Goal: Navigation & Orientation: Find specific page/section

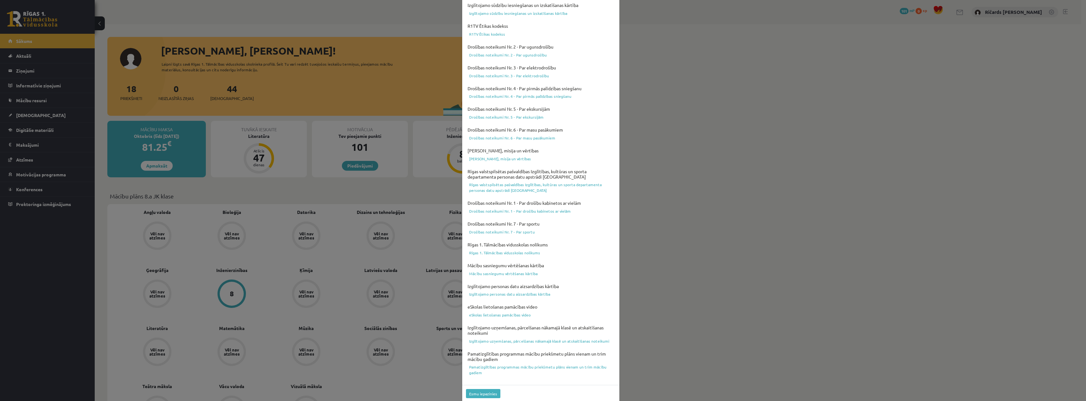
scroll to position [54, 0]
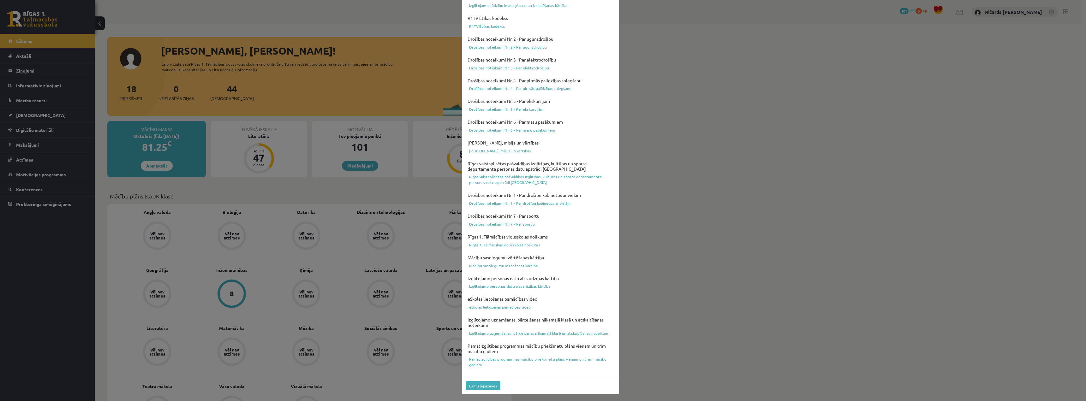
click at [313, 61] on div "Lūdzu apstipriniet, ka esat iepazinušies ar dokumentiem Izglītojamo iekšējās kā…" at bounding box center [543, 200] width 1086 height 401
click at [481, 383] on button "Esmu iepazinies" at bounding box center [483, 385] width 34 height 9
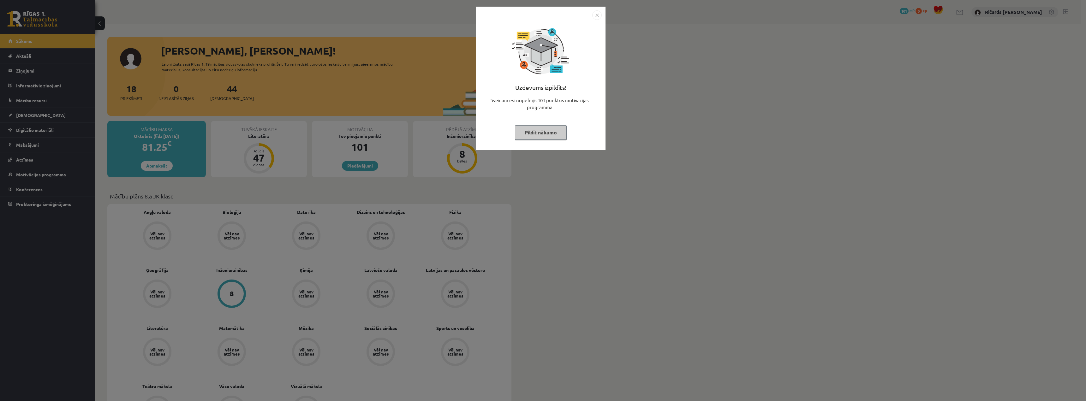
click at [543, 134] on button "Pildīt nākamo" at bounding box center [541, 132] width 52 height 15
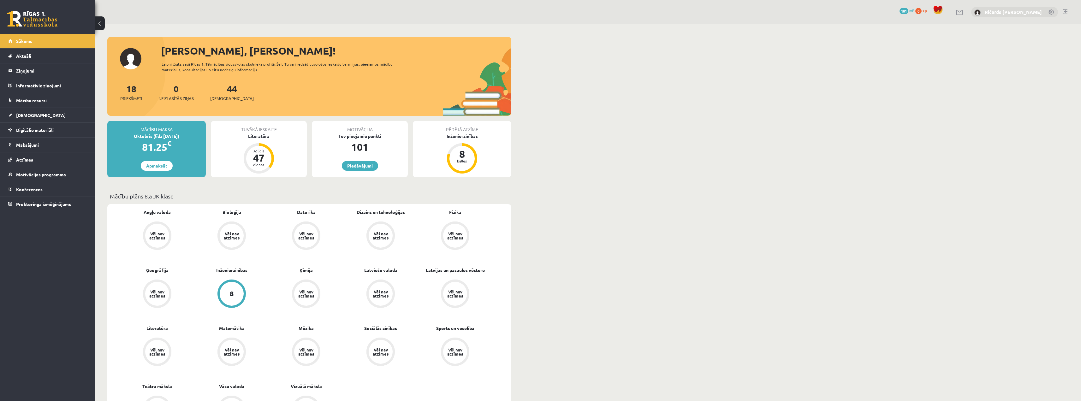
click at [1022, 11] on link "Ričards [PERSON_NAME]" at bounding box center [1013, 12] width 57 height 6
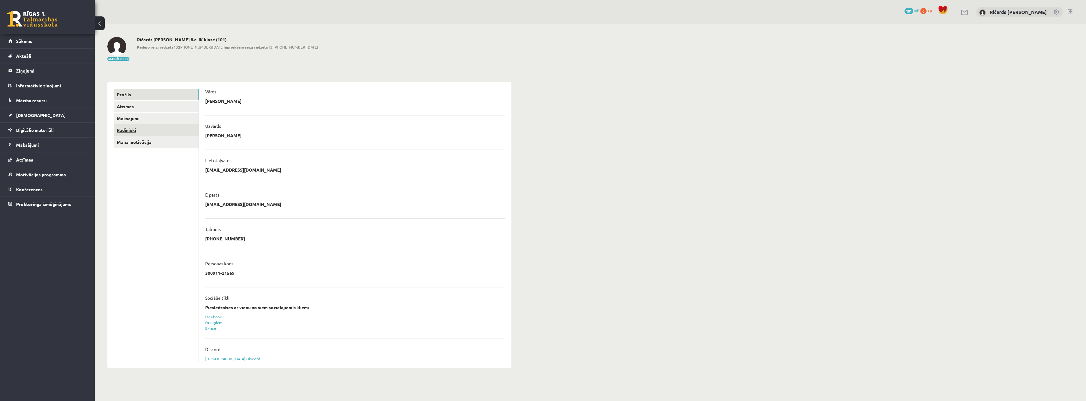
click at [133, 130] on link "Radinieki" at bounding box center [156, 130] width 85 height 12
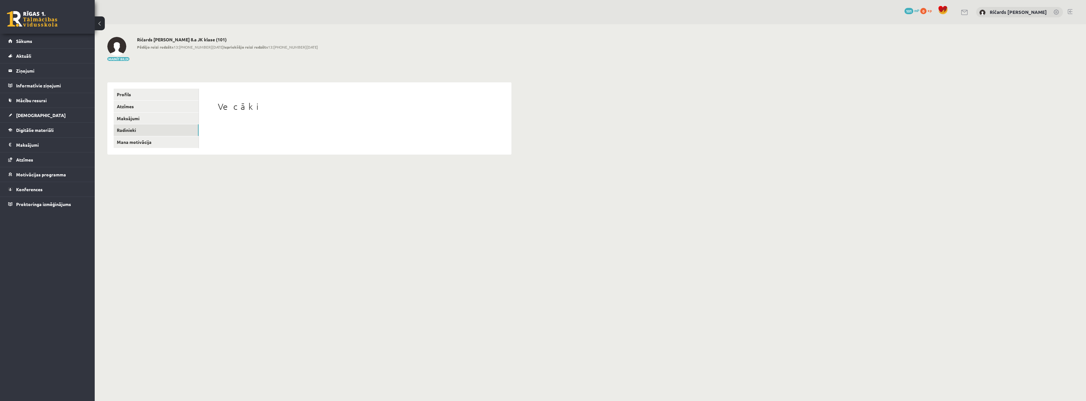
click at [253, 116] on div "Vecāki" at bounding box center [355, 118] width 300 height 59
drag, startPoint x: 253, startPoint y: 116, endPoint x: 198, endPoint y: 131, distance: 57.7
click at [253, 117] on div "Vecāki" at bounding box center [355, 118] width 300 height 59
click at [136, 135] on link "Radinieki" at bounding box center [156, 130] width 85 height 12
click at [167, 65] on div "**********" at bounding box center [309, 95] width 429 height 143
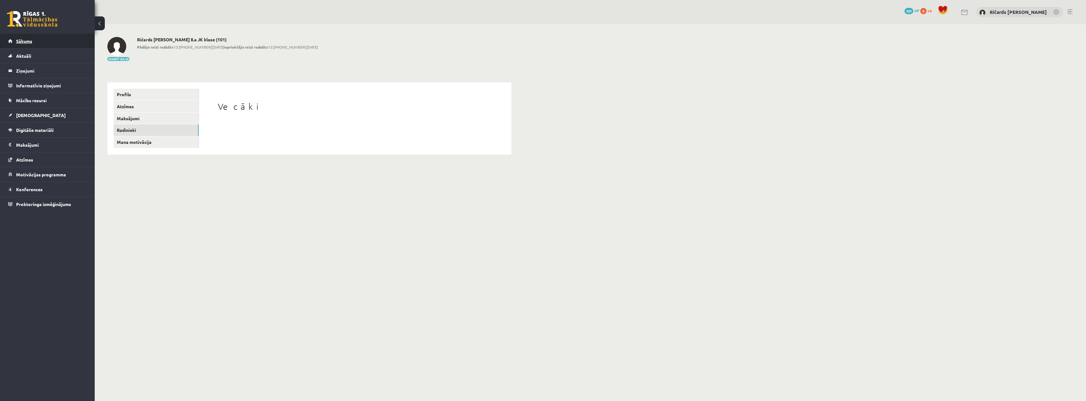
click at [30, 41] on span "Sākums" at bounding box center [24, 41] width 16 height 6
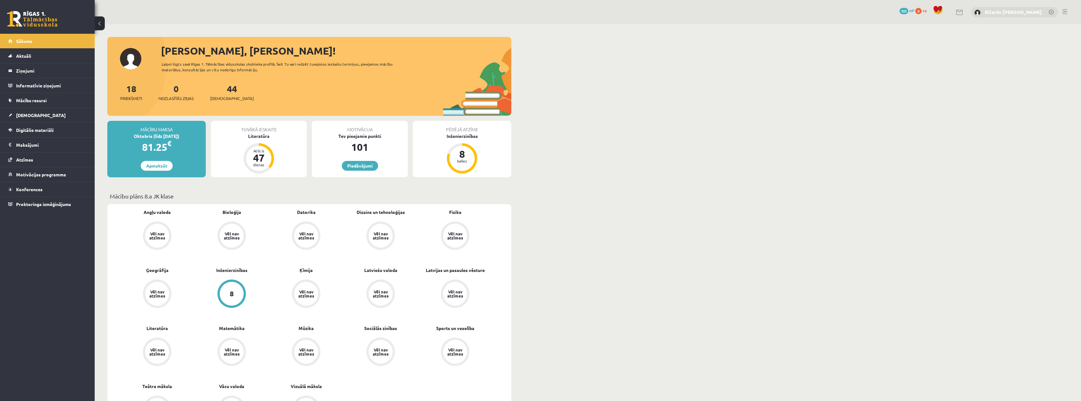
click at [1039, 10] on link "Ričards [PERSON_NAME]" at bounding box center [1013, 12] width 57 height 6
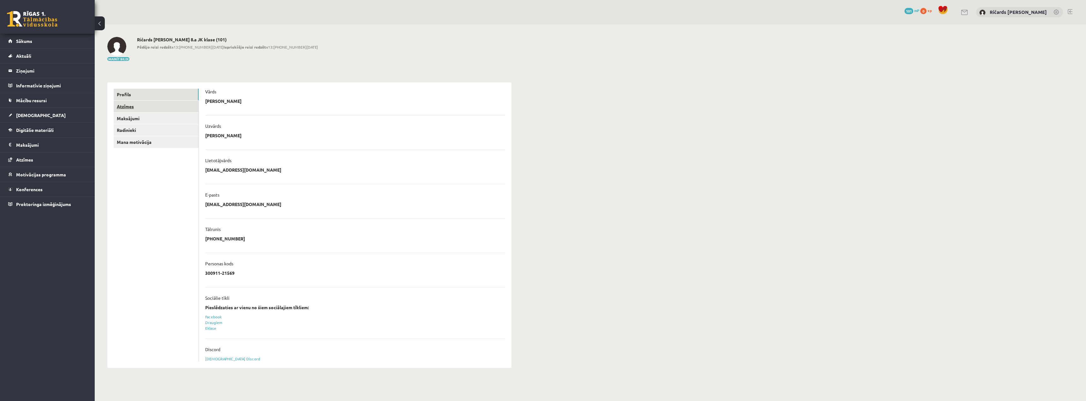
click at [133, 106] on link "Atzīmes" at bounding box center [156, 107] width 85 height 12
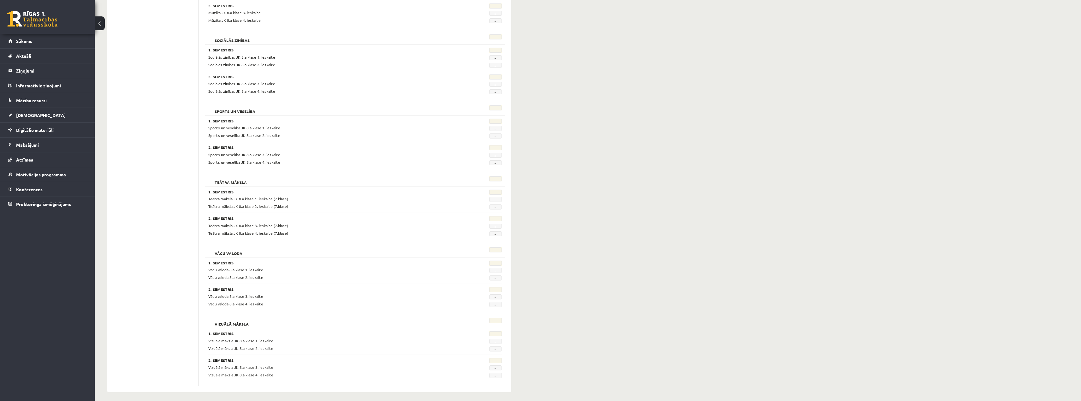
scroll to position [996, 0]
click at [29, 40] on span "Sākums" at bounding box center [24, 41] width 16 height 6
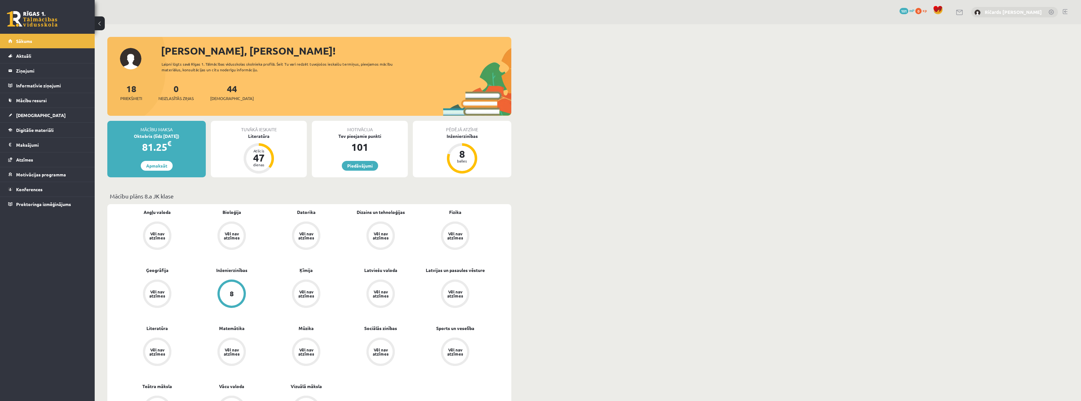
click at [1022, 13] on link "Ričards [PERSON_NAME]" at bounding box center [1013, 12] width 57 height 6
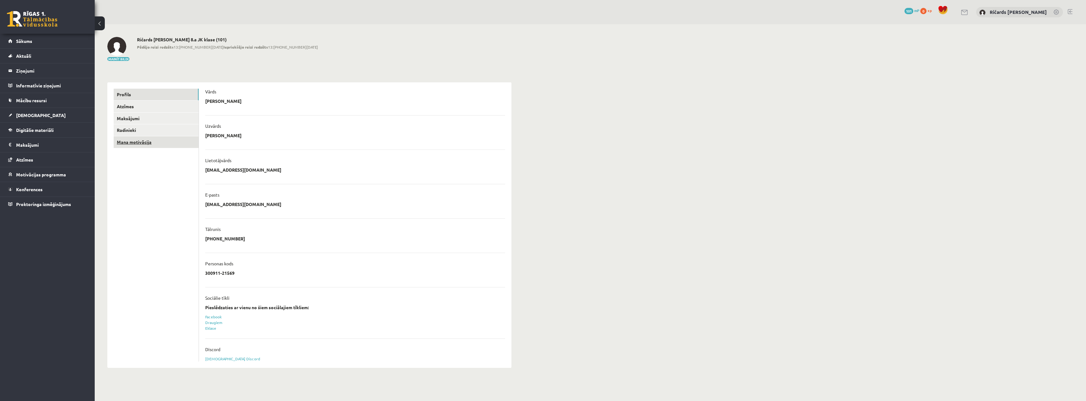
click at [139, 142] on link "Mana motivācija" at bounding box center [156, 142] width 85 height 12
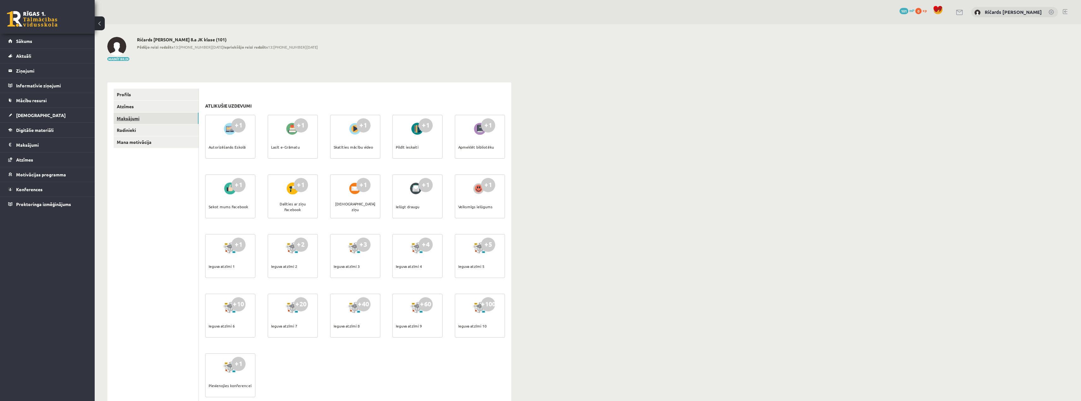
click at [133, 118] on link "Maksājumi" at bounding box center [156, 119] width 85 height 12
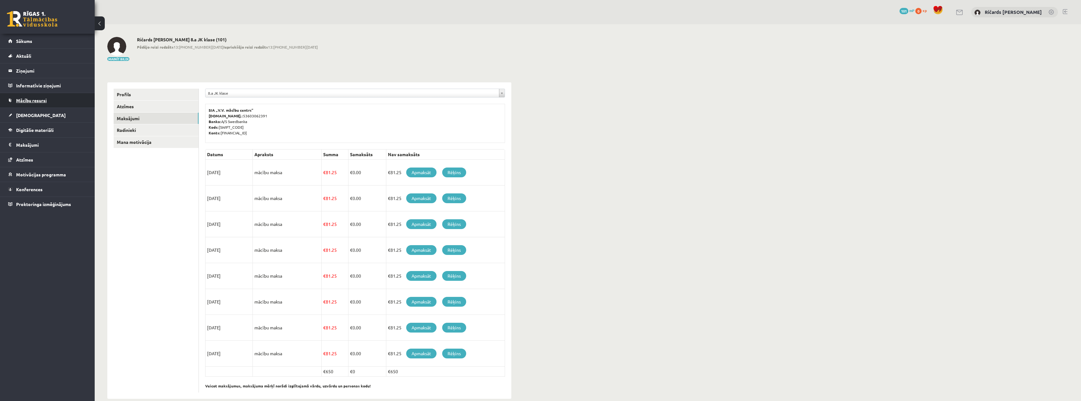
click at [42, 99] on span "Mācību resursi" at bounding box center [31, 101] width 31 height 6
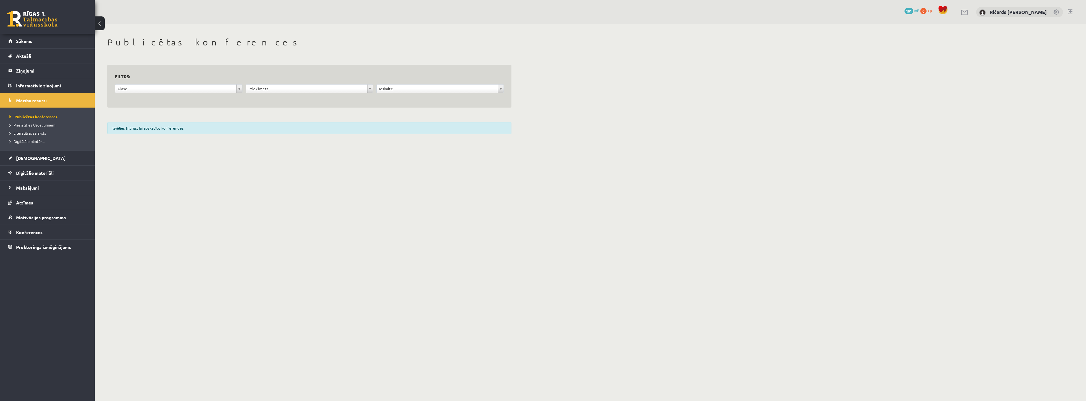
click at [57, 18] on link at bounding box center [32, 19] width 51 height 16
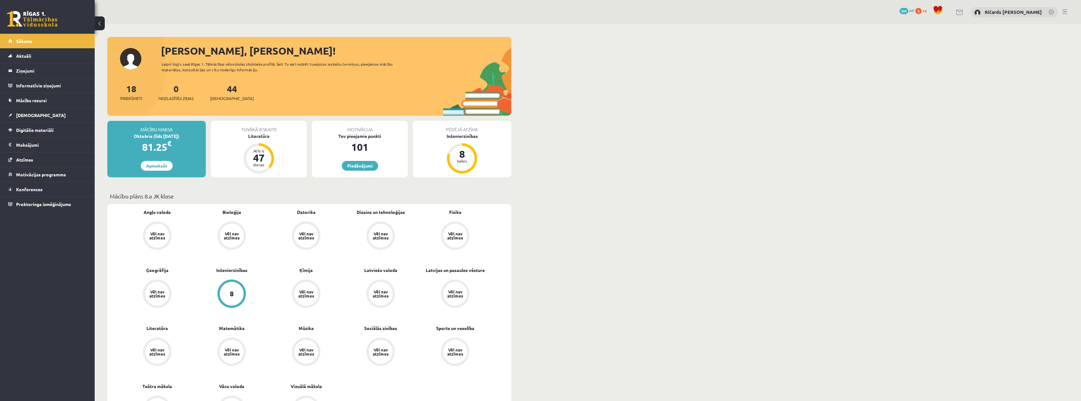
click at [1067, 8] on div "0 Dāvanas 101 mP 0 xp Ričards [PERSON_NAME]" at bounding box center [588, 12] width 986 height 24
click at [1070, 17] on div "0 Dāvanas 101 mP 0 xp Ričards [PERSON_NAME]" at bounding box center [588, 12] width 986 height 24
click at [1068, 8] on div "0 Dāvanas 101 mP 0 xp Ričards [PERSON_NAME]" at bounding box center [588, 12] width 986 height 24
click at [1063, 12] on link at bounding box center [1065, 11] width 5 height 5
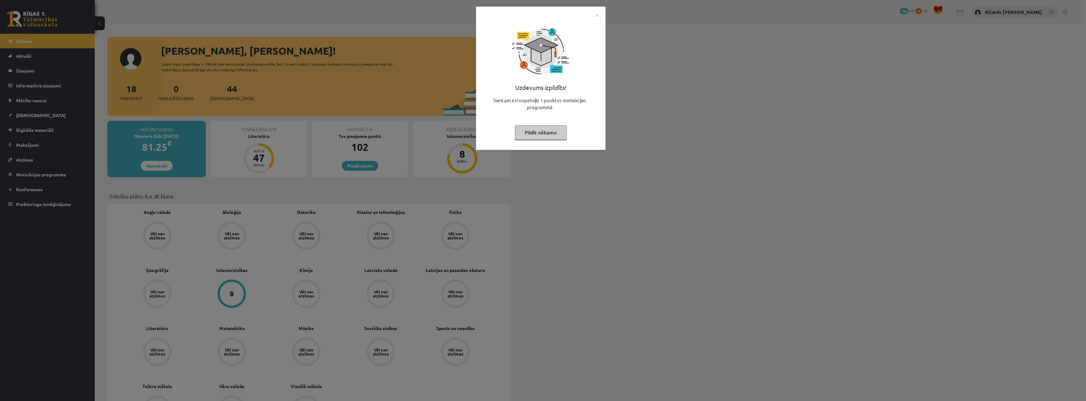
click at [548, 134] on button "Pildīt nākamo" at bounding box center [541, 132] width 52 height 15
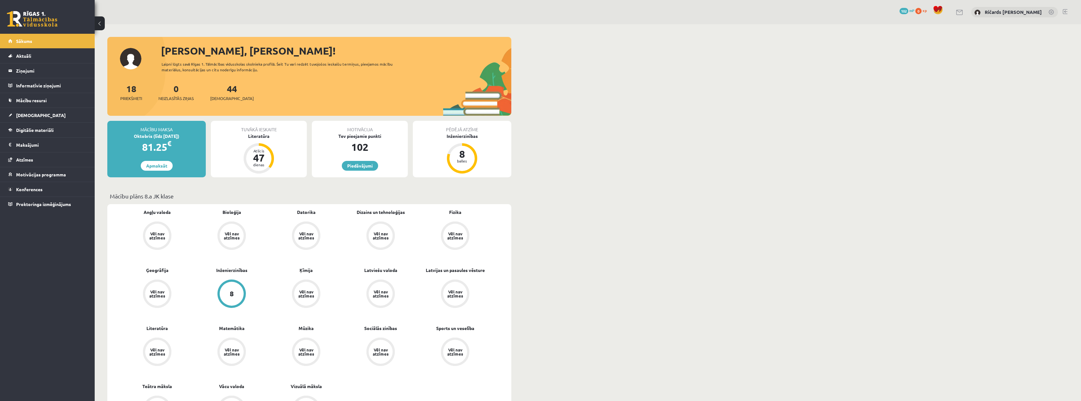
click at [1066, 11] on link at bounding box center [1065, 11] width 5 height 5
